Goal: Information Seeking & Learning: Learn about a topic

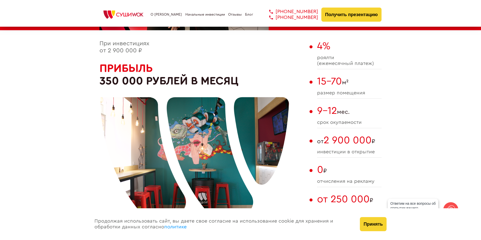
scroll to position [302, 0]
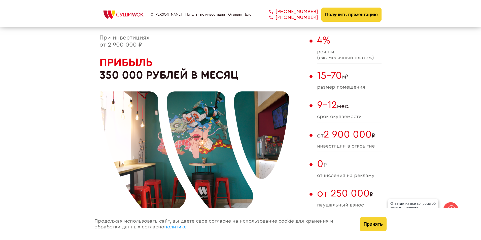
click at [338, 58] on span "роялти (ежемесячный платеж)" at bounding box center [349, 55] width 64 height 12
drag, startPoint x: 320, startPoint y: 77, endPoint x: 368, endPoint y: 88, distance: 48.7
click at [368, 88] on div "15-70 м² размер помещения" at bounding box center [349, 81] width 64 height 23
drag, startPoint x: 318, startPoint y: 107, endPoint x: 379, endPoint y: 120, distance: 62.6
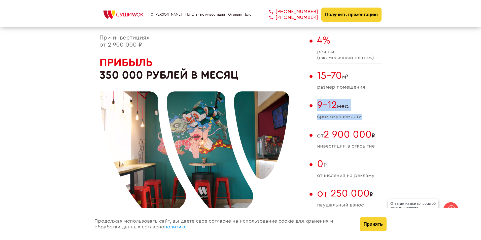
click at [379, 120] on div "9-12 мес. cрок окупаемости" at bounding box center [349, 110] width 64 height 23
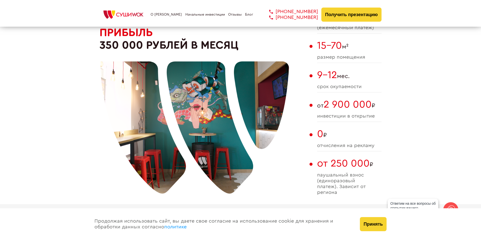
scroll to position [352, 0]
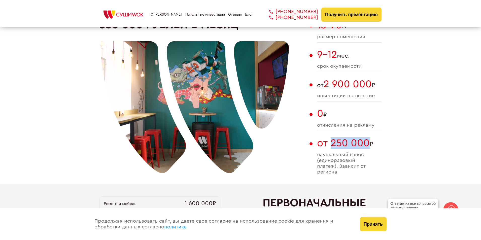
drag, startPoint x: 332, startPoint y: 140, endPoint x: 369, endPoint y: 141, distance: 37.3
click at [369, 141] on span "от 250 000" at bounding box center [343, 143] width 53 height 10
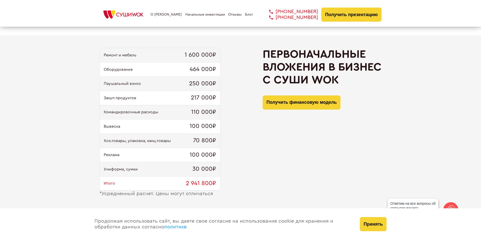
scroll to position [503, 0]
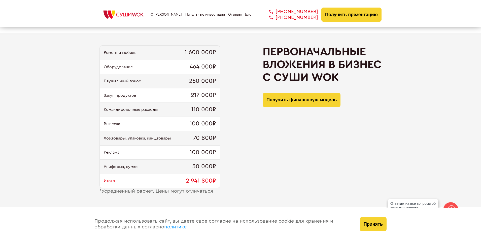
drag, startPoint x: 264, startPoint y: 51, endPoint x: 376, endPoint y: 83, distance: 116.7
click at [376, 83] on h2 "Первоначальные вложения в бизнес с [PERSON_NAME]" at bounding box center [322, 64] width 119 height 38
click at [392, 64] on div "Ремонт и мебель 1 600 000₽ Оборудование 464 000₽ Паушальный взнос 250 000₽ Заку…" at bounding box center [240, 120] width 481 height 174
click at [337, 77] on h2 "Первоначальные вложения в бизнес с [PERSON_NAME]" at bounding box center [322, 64] width 119 height 38
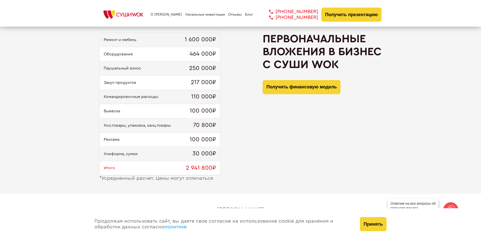
scroll to position [529, 0]
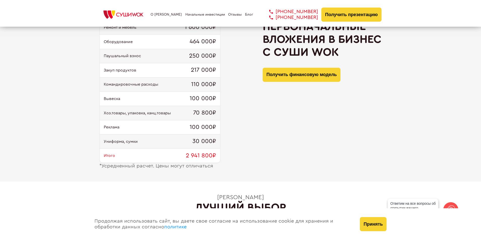
click at [191, 100] on span "100 000₽" at bounding box center [203, 98] width 26 height 7
click at [191, 112] on div "Хоз.товары, упаковка, канц.товары 70 800₽" at bounding box center [160, 113] width 120 height 14
click at [190, 127] on span "100 000₽" at bounding box center [203, 127] width 26 height 7
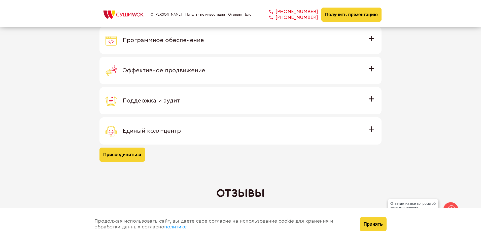
scroll to position [1510, 0]
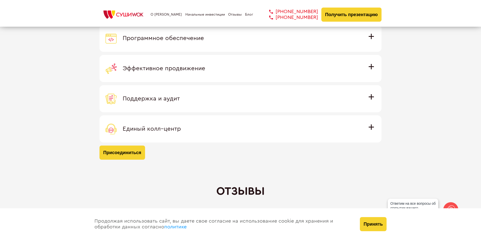
click at [284, 126] on div "Единый колл–центр" at bounding box center [240, 128] width 270 height 11
click at [0, 0] on input "Единый колл–центр Полностью интегрирован с программным обеспечением: вы не проп…" at bounding box center [0, 0] width 0 height 0
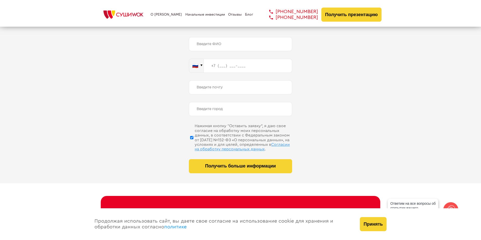
scroll to position [2543, 0]
